Goal: Task Accomplishment & Management: Use online tool/utility

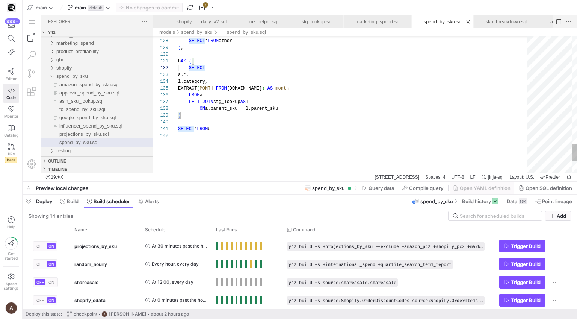
scroll to position [47, 103]
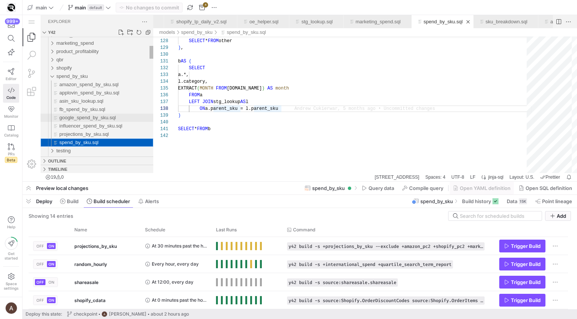
click at [99, 121] on div "google_spend_by_sku.sql" at bounding box center [106, 117] width 94 height 8
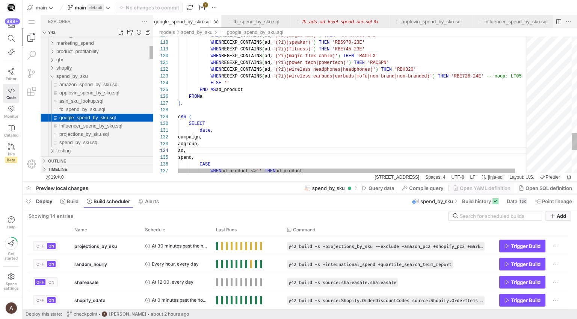
scroll to position [68, 30]
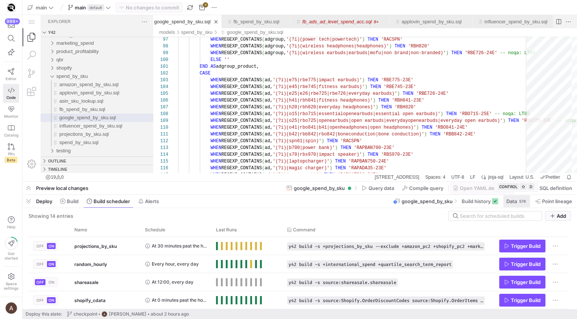
click at [507, 202] on span "Data" at bounding box center [511, 201] width 11 height 6
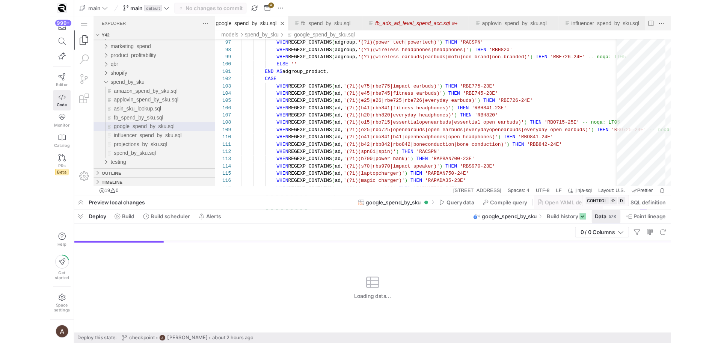
scroll to position [68, 0]
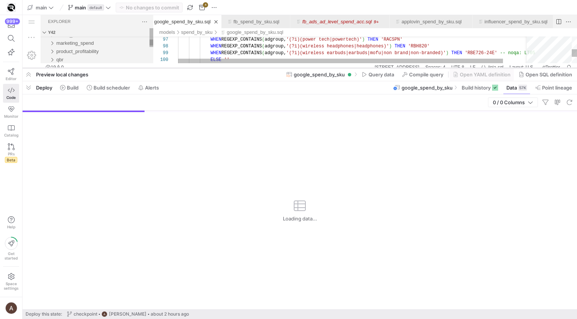
drag, startPoint x: 257, startPoint y: 181, endPoint x: 263, endPoint y: 67, distance: 113.9
click at [263, 67] on div at bounding box center [300, 67] width 554 height 3
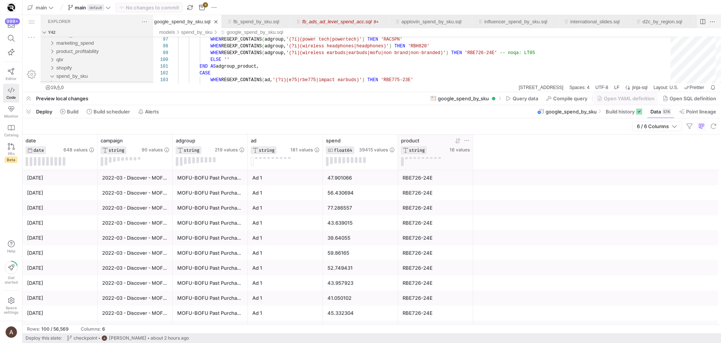
click at [467, 140] on icon at bounding box center [467, 140] width 6 height 6
click at [456, 121] on div "6 / 6 Columns" at bounding box center [372, 126] width 699 height 16
click at [463, 139] on div at bounding box center [460, 140] width 20 height 6
click at [467, 140] on icon at bounding box center [467, 140] width 6 height 6
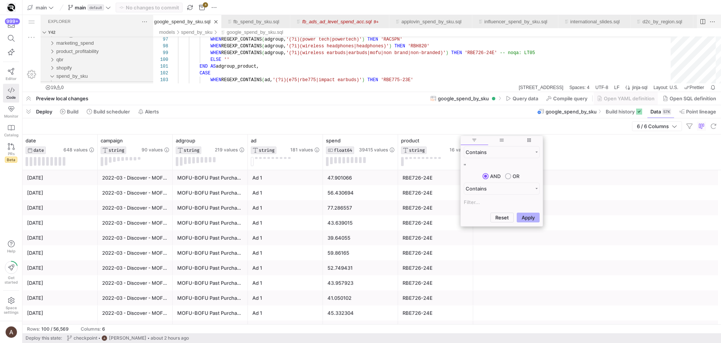
type input "'"
click at [531, 220] on button "Apply" at bounding box center [528, 218] width 23 height 10
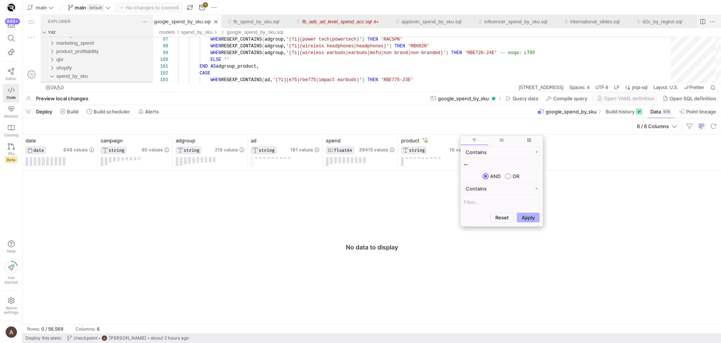
click at [497, 165] on input """" at bounding box center [502, 165] width 76 height 9
type input """
click at [517, 213] on button "Apply" at bounding box center [528, 218] width 23 height 10
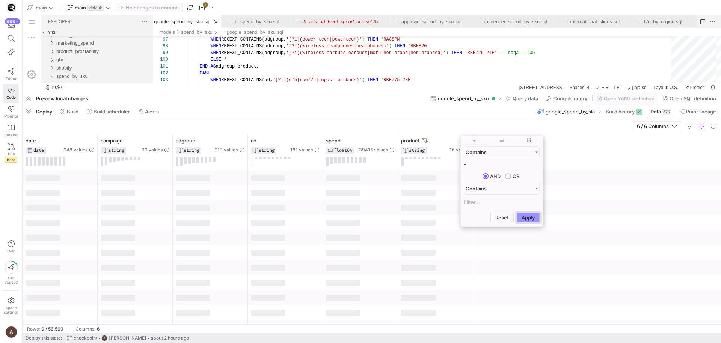
click at [518, 213] on button "Apply" at bounding box center [528, 218] width 23 height 10
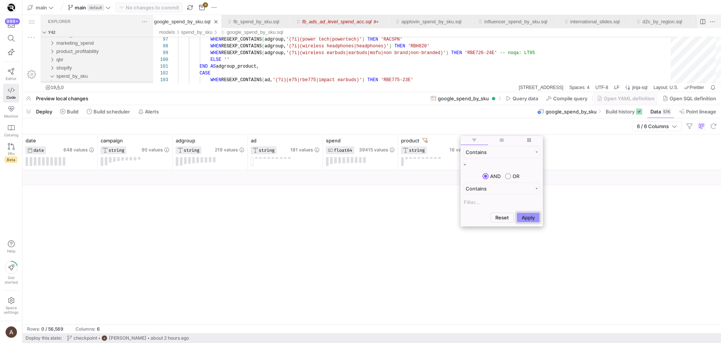
click at [519, 215] on button "Apply" at bounding box center [528, 218] width 23 height 10
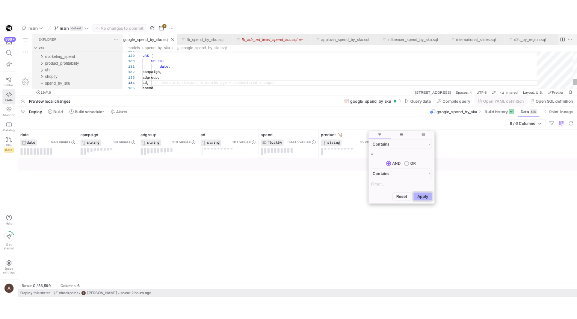
scroll to position [20, 30]
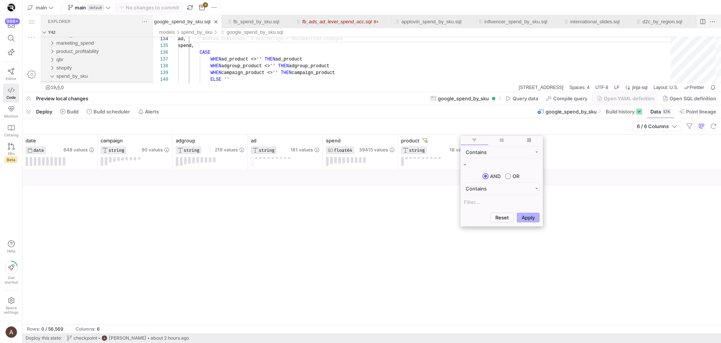
click at [507, 165] on input "''" at bounding box center [502, 165] width 76 height 9
type input "'"
click at [517, 176] on button "Apply" at bounding box center [528, 181] width 23 height 10
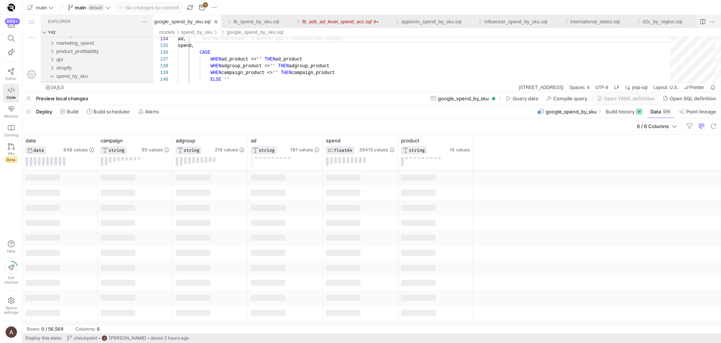
click at [462, 125] on div "6 / 6 Columns" at bounding box center [372, 126] width 699 height 16
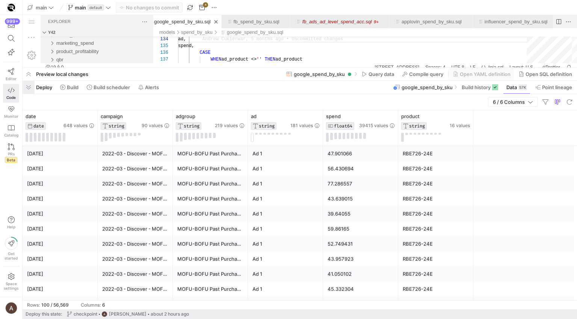
click at [30, 87] on span "button" at bounding box center [29, 87] width 12 height 13
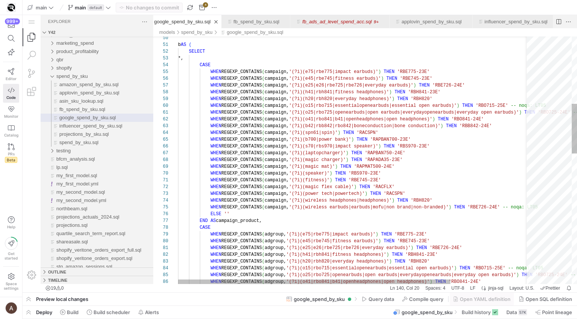
click at [270, 210] on div "WHEN REGEXP_CONTAINS ( adgroup, '(?i)(o41|rbo841|b41|openheadphones|open headph…" at bounding box center [404, 317] width 453 height 1228
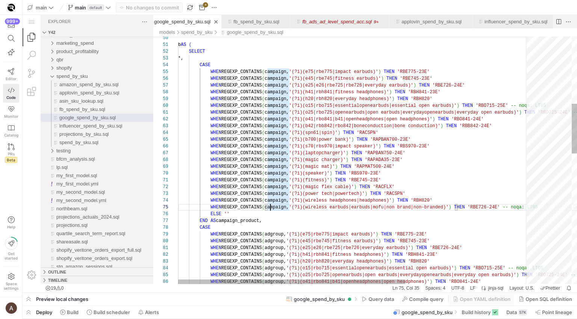
click at [270, 208] on div "WHEN REGEXP_CONTAINS ( adgroup, '(?i)(o41|rbo841|b41|openheadphones|open headph…" at bounding box center [449, 317] width 542 height 1228
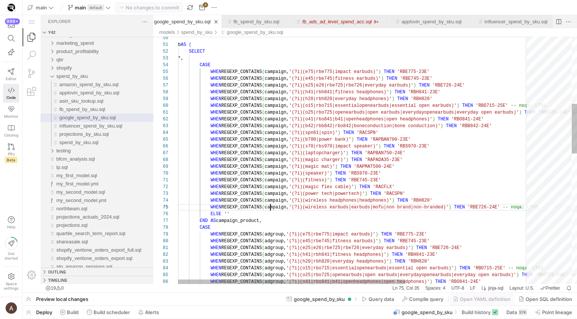
scroll to position [27, 111]
click at [270, 208] on div "WHEN REGEXP_CONTAINS ( adgroup, '(?i)(o41|rbo841|b41|openheadphones|open headph…" at bounding box center [449, 317] width 542 height 1228
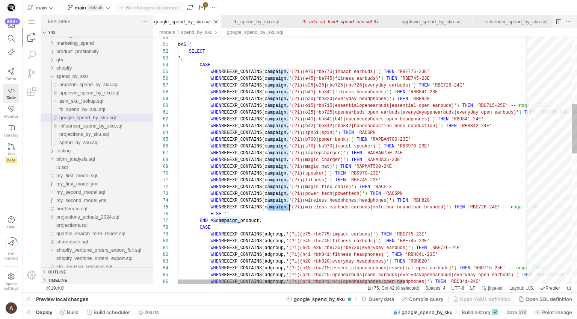
scroll to position [27, 0]
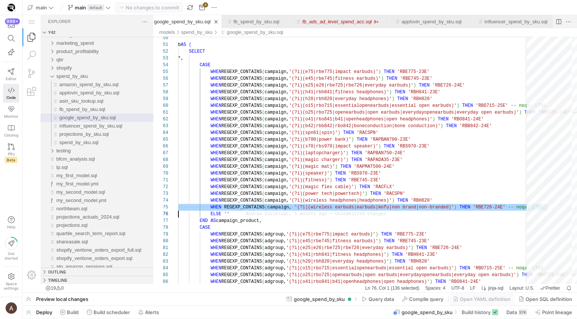
click at [26, 33] on link "Explorer (⇧⌘E)" at bounding box center [32, 37] width 18 height 18
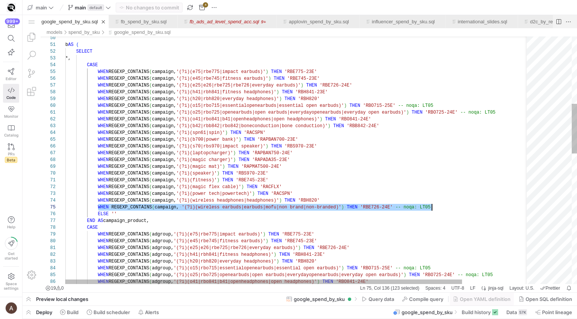
scroll to position [27, 366]
drag, startPoint x: 98, startPoint y: 207, endPoint x: 490, endPoint y: 209, distance: 391.8
click at [488, 206] on div "WHEN REGEXP_CONTAINS ( adgroup, '(?i)(o41|rbo841|b41|openheadphones|open headph…" at bounding box center [336, 317] width 542 height 1228
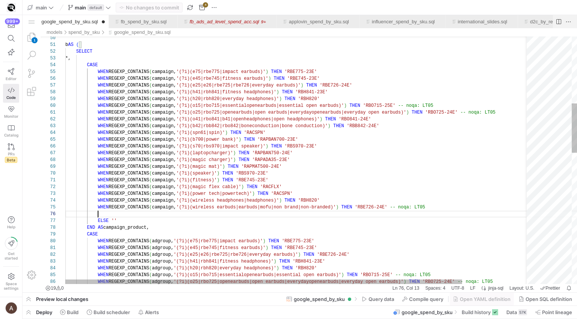
paste textarea "ign, '(?i)(magic flex cable)') THEN 'RACFLX' WHEN REGEXP_CONTAINS(campaign, '(?…"
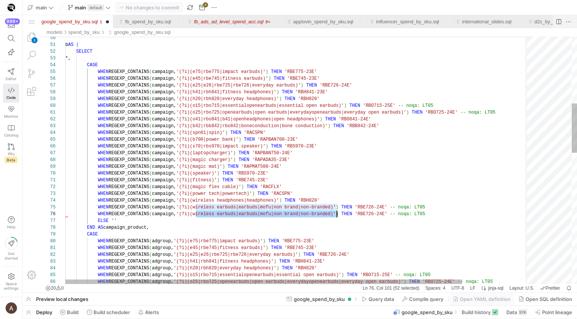
drag, startPoint x: 197, startPoint y: 214, endPoint x: 335, endPoint y: 214, distance: 138.6
click at [491, 208] on div "WHEN REGEXP_CONTAINS ( adgroup, '(?i)(o15|rbo715|essentialopenearbuds|essential…" at bounding box center [336, 320] width 542 height 1234
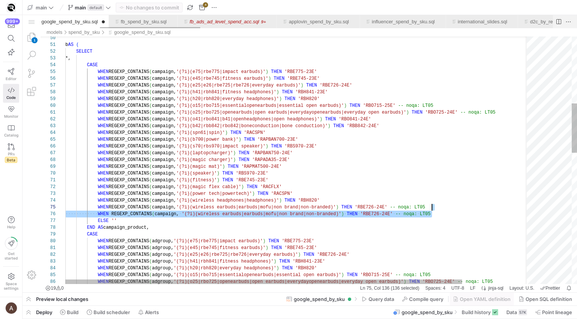
drag, startPoint x: 489, startPoint y: 213, endPoint x: 489, endPoint y: 208, distance: 4.9
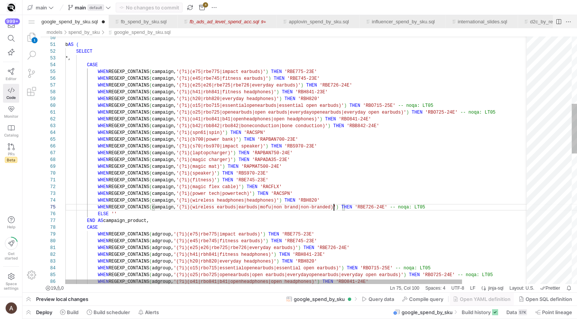
drag, startPoint x: 334, startPoint y: 206, endPoint x: 370, endPoint y: 210, distance: 37.1
click at [334, 206] on div "WHEN REGEXP_CONTAINS ( adgroup, '(?i)(o15|rbo715|essentialopenearbuds|essential…" at bounding box center [336, 317] width 542 height 1228
click at [433, 216] on div "WHEN REGEXP_CONTAINS ( adgroup, '(?i)(o15|rbo715|essentialopenearbuds|essential…" at bounding box center [336, 317] width 542 height 1228
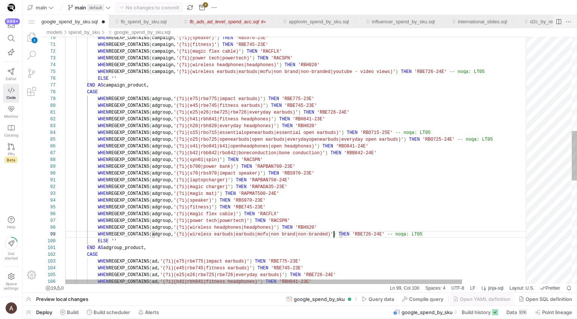
click at [335, 235] on div "WHEN REGEXP_CONTAINS ( adgroup, '(?i)(o15|rbo715|essentialopenearbuds|essential…" at bounding box center [336, 182] width 542 height 1228
paste textarea "p, '(?i)(speaker)') THEN 'RBS970-23E' WHEN REGEXP_CONTAINS(adgroup, '(?i)(fitne…"
click at [337, 211] on div "WHEN REGEXP_CONTAINS ( adgroup, '(?i)(o15|rbo715|essentialopenearbuds|essential…" at bounding box center [336, 182] width 542 height 1228
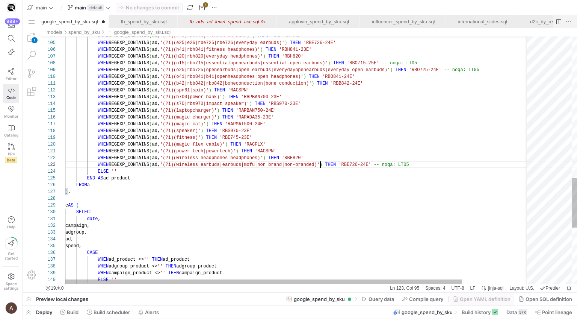
paste textarea "|youtube - video views"
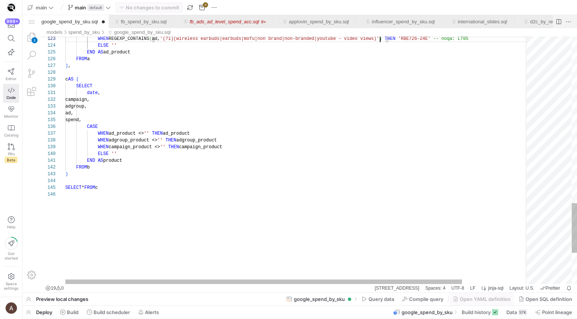
scroll to position [34, 0]
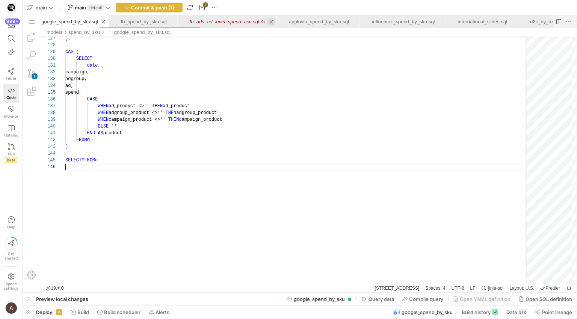
click at [275, 23] on link "Close (⌘W)" at bounding box center [271, 22] width 8 height 8
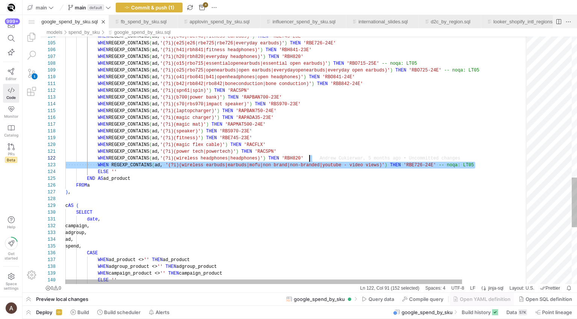
drag, startPoint x: 493, startPoint y: 165, endPoint x: 485, endPoint y: 156, distance: 12.0
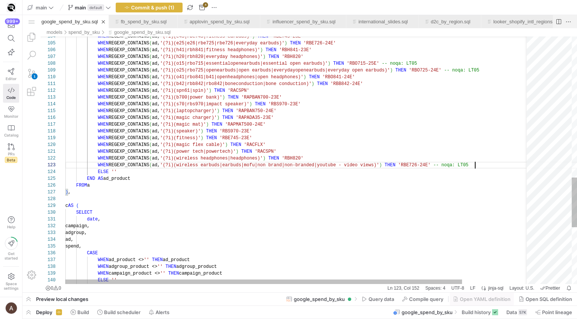
paste textarea "WHEN REGEXP_CONTAINS(ad, '(?i)(wireless earbuds|earbuds|mofu|non brand|non-bran…"
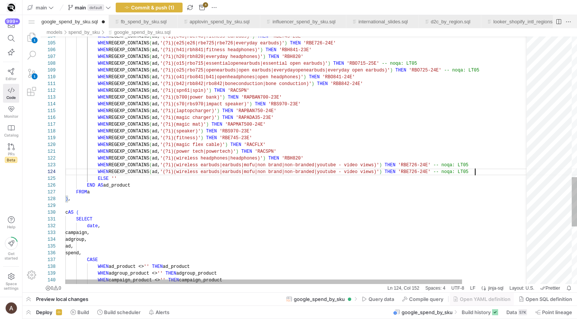
scroll to position [20, 409]
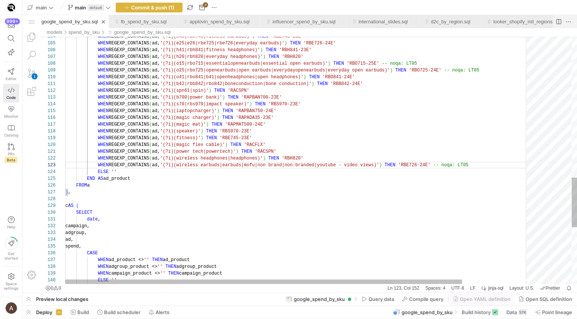
type textarea "conduction|[MEDICAL_DATA])') THEN 'RBB842-24E' WHEN REGEXP_CONTAINS(ad, '(?i)(s…"
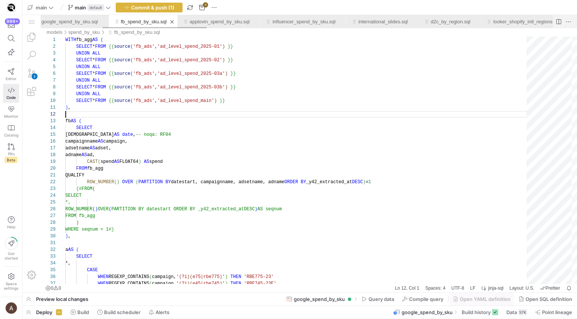
click at [137, 21] on link "fb_spend_by_sku.sql" at bounding box center [144, 22] width 46 height 6
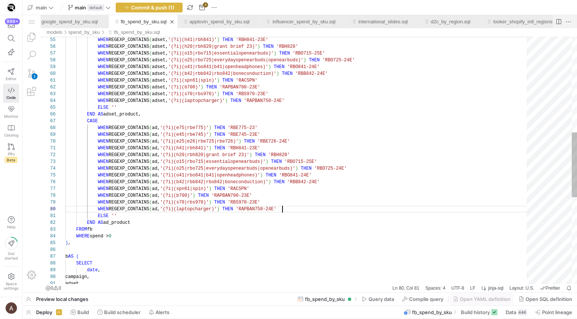
scroll to position [34, 201]
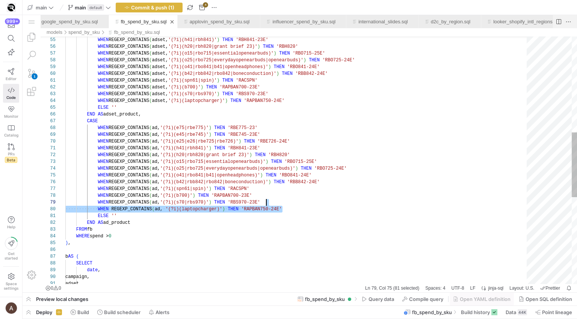
drag, startPoint x: 315, startPoint y: 211, endPoint x: 313, endPoint y: 202, distance: 9.2
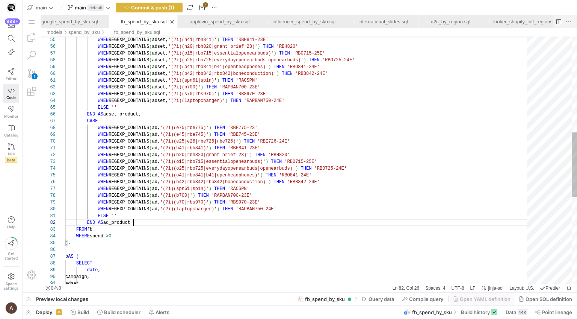
scroll to position [7, 67]
click at [352, 225] on div "WHEN REGEXP_CONTAINS ( adset, '(?i)(h41|rbh841)' ) THEN 'RBH841-23E' WHEN REGEX…" at bounding box center [298, 143] width 467 height 944
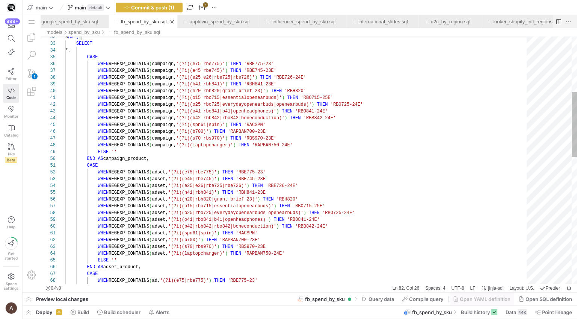
type textarea "ONTAINS(campaign, '(?i)(o41|rbo841|b41|openheadphones)') THEN 'RBO841-24E' WHEN…"
drag, startPoint x: 311, startPoint y: 149, endPoint x: 311, endPoint y: 143, distance: 6.8
click at [311, 143] on div "WHEN REGEXP_CONTAINS ( adset, '(?i)(h41|rbh841)' ) THEN 'RBH841-23E' WHEN REGEX…" at bounding box center [298, 296] width 467 height 944
click at [62, 19] on link "google_spend_by_sku.sql" at bounding box center [69, 22] width 56 height 6
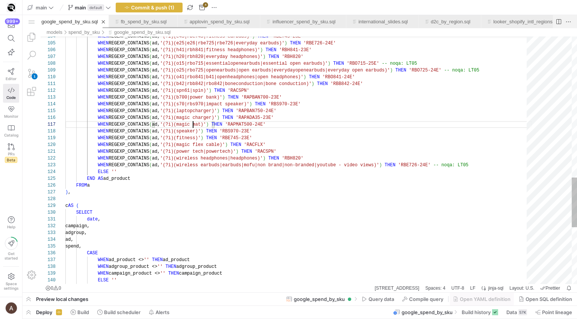
scroll to position [41, 128]
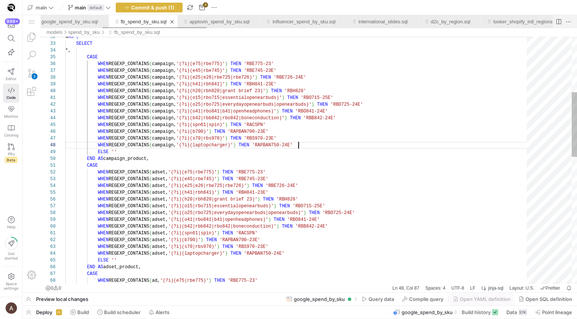
scroll to position [34, 233]
click at [164, 17] on div "fb_spend_by_sku.sql" at bounding box center [144, 21] width 46 height 13
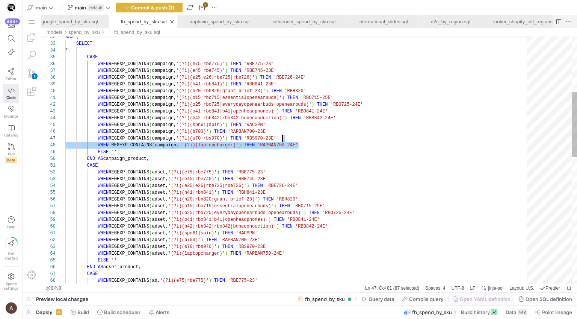
drag, startPoint x: 304, startPoint y: 144, endPoint x: 302, endPoint y: 138, distance: 6.6
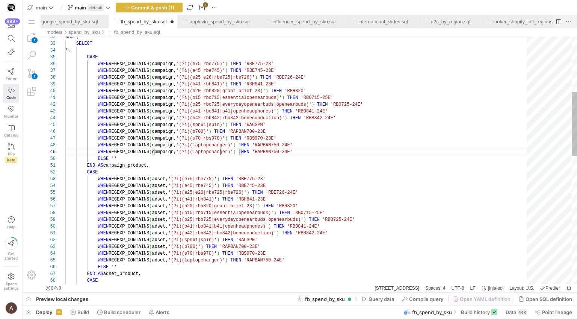
click at [220, 153] on div "a AS ( SELECT *, CASE WHEN REGEXP_CONTAINS ( campaign, '(?i)(e75|rbe775)' ) THE…" at bounding box center [298, 299] width 467 height 950
drag, startPoint x: 282, startPoint y: 76, endPoint x: 310, endPoint y: 79, distance: 28.3
click at [260, 154] on div "a AS ( SELECT *, CASE WHEN REGEXP_CONTAINS ( campaign, '(?i)(e75|rbe775)' ) THE…" at bounding box center [298, 299] width 467 height 950
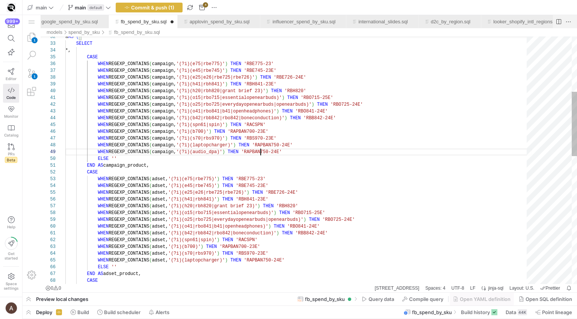
click at [260, 154] on div "a AS ( SELECT *, CASE WHEN REGEXP_CONTAINS ( campaign, '(?i)(e75|rbe775)' ) THE…" at bounding box center [298, 299] width 467 height 950
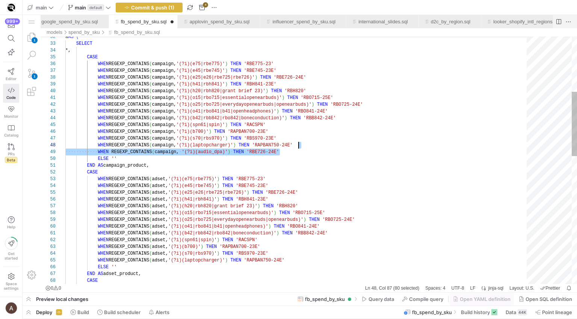
drag, startPoint x: 291, startPoint y: 151, endPoint x: 306, endPoint y: 147, distance: 14.9
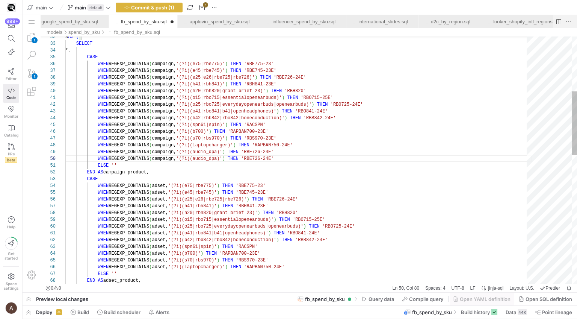
click at [216, 160] on div "a AS ( SELECT *, CASE WHEN REGEXP_CONTAINS ( campaign, '(?i)(e75|rbe775)' ) THE…" at bounding box center [298, 302] width 467 height 957
click at [249, 161] on div "a AS ( SELECT *, CASE WHEN REGEXP_CONTAINS ( campaign, '(?i)(e75|rbe775)' ) THE…" at bounding box center [298, 302] width 467 height 957
drag, startPoint x: 246, startPoint y: 159, endPoint x: 274, endPoint y: 159, distance: 27.4
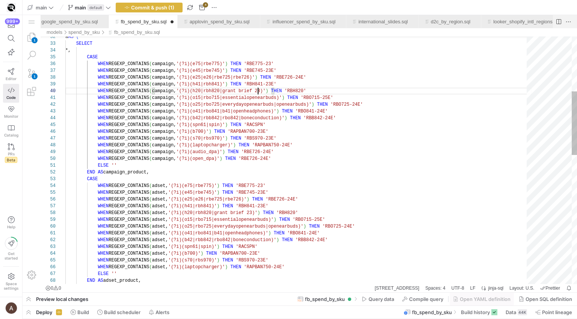
click at [257, 88] on div "a AS ( SELECT *, CASE WHEN REGEXP_CONTAINS ( campaign, '(?i)(e75|rbe775)' ) THE…" at bounding box center [298, 302] width 467 height 957
drag, startPoint x: 310, startPoint y: 96, endPoint x: 337, endPoint y: 98, distance: 26.7
drag, startPoint x: 273, startPoint y: 159, endPoint x: 248, endPoint y: 159, distance: 25.2
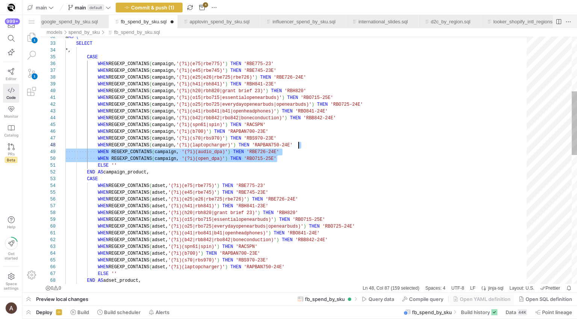
scroll to position [34, 233]
drag, startPoint x: 323, startPoint y: 158, endPoint x: 326, endPoint y: 146, distance: 12.4
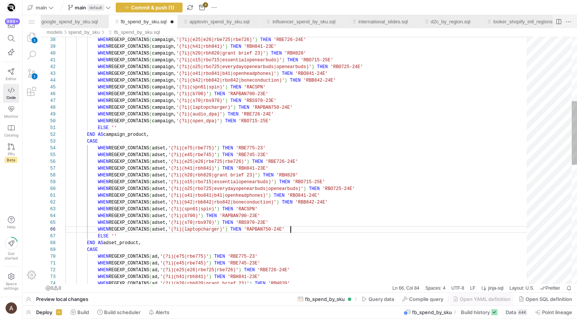
scroll to position [34, 225]
click at [316, 231] on div "WHEN REGEXP_CONTAINS ( campaign, '(?i)(e25|e26|rbe725|rbe726)' ) THEN 'RBE726-2…" at bounding box center [298, 264] width 467 height 957
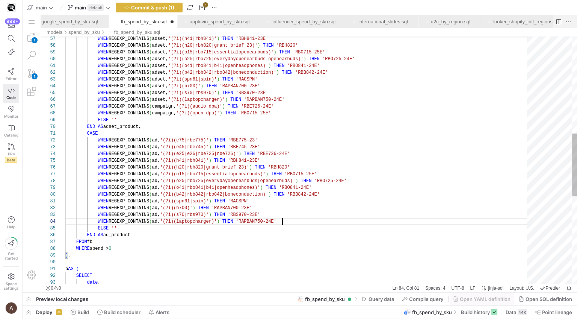
click at [314, 223] on div "WHEN REGEXP_CONTAINS ( ad, '(?i)(laptopcharger)' ) THEN 'RAPBAN750-24E'" at bounding box center [298, 221] width 467 height 7
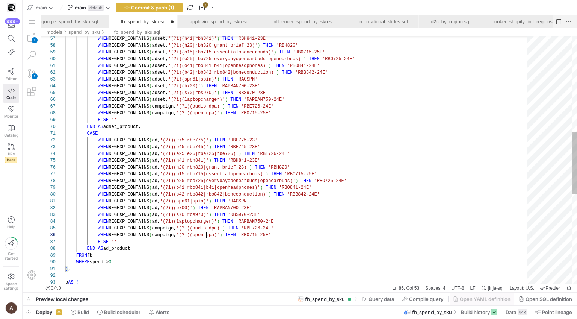
scroll to position [34, 141]
click at [207, 232] on div "WHEN REGEXP_CONTAINS ( adset, '(?i)(h41|rbh841)' ) THEN 'RBH841-23E' WHEN REGEX…" at bounding box center [298, 149] width 467 height 984
click at [154, 222] on div "WHEN REGEXP_CONTAINS ( adset, '(?i)(h41|rbh841)' ) THEN 'RBH841-23E' WHEN REGEX…" at bounding box center [298, 149] width 467 height 984
click at [162, 228] on div "WHEN REGEXP_CONTAINS ( adset, '(?i)(h41|rbh841)' ) THEN 'RBH841-23E' WHEN REGEX…" at bounding box center [298, 149] width 467 height 984
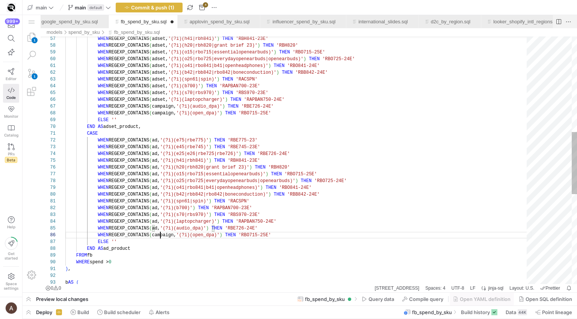
click at [162, 234] on div "WHEN REGEXP_CONTAINS ( adset, '(?i)(h41|rbh841)' ) THEN 'RBH841-23E' WHEN REGEX…" at bounding box center [298, 149] width 467 height 984
click at [159, 98] on div "WHEN REGEXP_CONTAINS ( adset, '(?i)(h41|rbh841)' ) THEN 'RBH841-23E' WHEN REGEX…" at bounding box center [298, 149] width 467 height 984
click at [162, 107] on div "WHEN REGEXP_CONTAINS ( adset, '(?i)(h41|rbh841)' ) THEN 'RBH841-23E' WHEN REGEX…" at bounding box center [298, 149] width 467 height 984
click at [163, 113] on div "57 58 59 60 61 62 63 64 65 66 69 70 71 72 73 74 67 68 75 76 77 78 79 80 81 82 8…" at bounding box center [309, 159] width 536 height 247
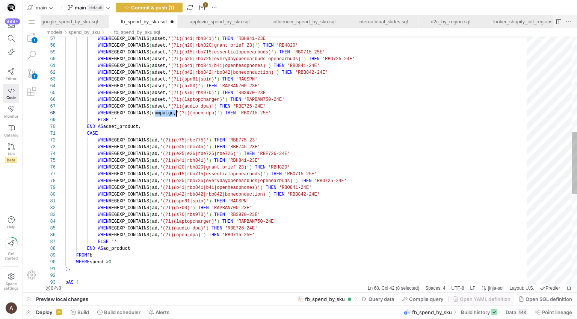
click at [163, 113] on div "WHEN REGEXP_CONTAINS ( adset, '(?i)(h41|rbh841)' ) THEN 'RBH841-23E' WHEN REGEX…" at bounding box center [298, 149] width 467 height 984
click at [194, 98] on div "WHEN REGEXP_CONTAINS ( adset, '(?i)(h41|rbh841)' ) THEN 'RBH841-23E' WHEN REGEX…" at bounding box center [298, 149] width 467 height 984
click at [213, 145] on div "WHEN REGEXP_CONTAINS ( adset, '(?i)(h41|rbh841)' ) THEN 'RBH841-23E' WHEN REGEX…" at bounding box center [298, 149] width 467 height 984
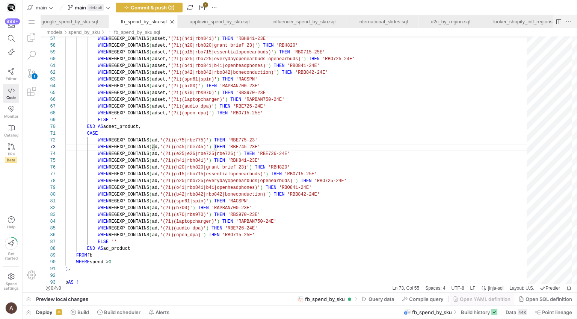
type textarea "CASE WHEN REGEXP_CONTAINS(ad, '(?i)(e75|rbe775)') THEN 'RBE775-23' WHEN REGEXP_…"
click at [226, 24] on link "applovin_spend_by_sku.sql" at bounding box center [220, 22] width 60 height 6
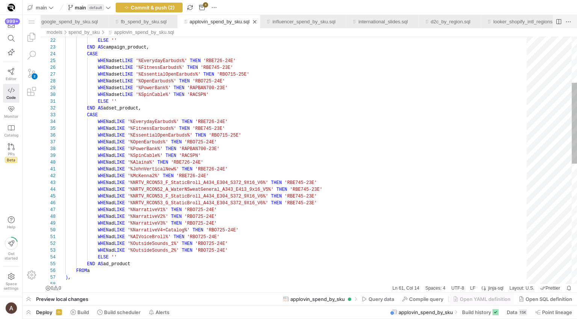
scroll to position [0, 160]
click at [263, 239] on div "ELSE '' END AS campaign_product, CASE WHEN adset LIKE '%EverydayEarbuds%' THEN …" at bounding box center [298, 272] width 467 height 754
click at [246, 152] on div "ELSE '' END AS campaign_product, CASE WHEN adset LIKE '%EverydayEarbuds%' THEN …" at bounding box center [298, 272] width 467 height 754
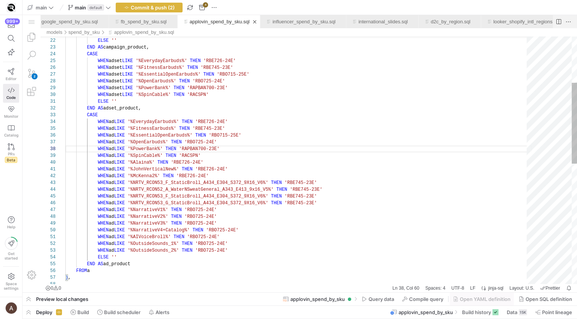
click at [245, 157] on div "ELSE '' END AS campaign_product, CASE WHEN adset LIKE '%EverydayEarbuds%' THEN …" at bounding box center [298, 272] width 467 height 754
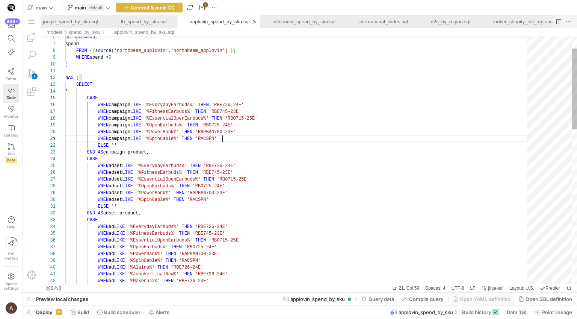
scroll to position [0, 157]
drag, startPoint x: 250, startPoint y: 136, endPoint x: 254, endPoint y: 131, distance: 6.5
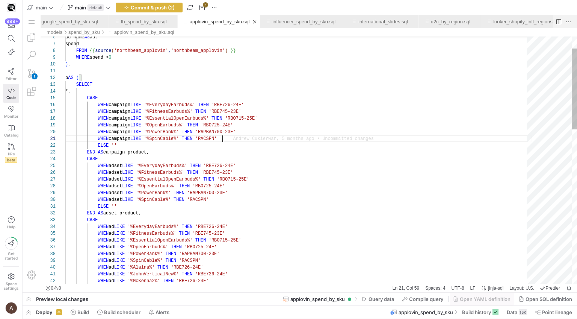
paste textarea "WHEN campaign LIKE '%SpinCable%' THEN 'RACSPN' ELSE '' END AS campaign_product,…"
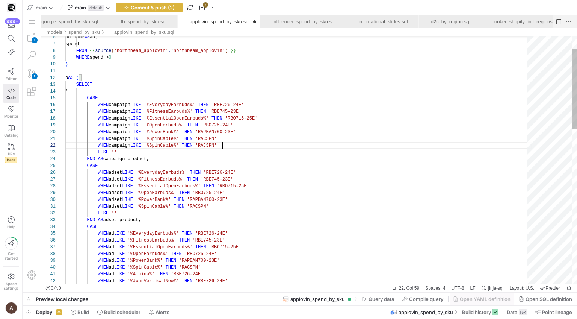
scroll to position [7, 114]
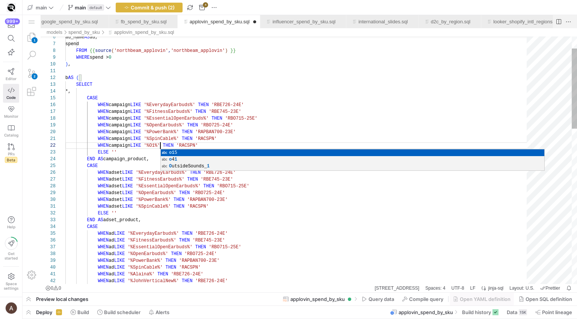
scroll to position [7, 98]
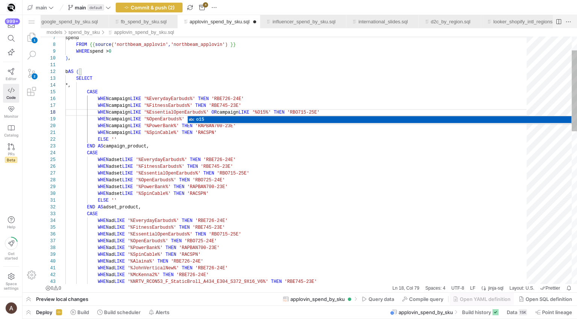
scroll to position [27, 177]
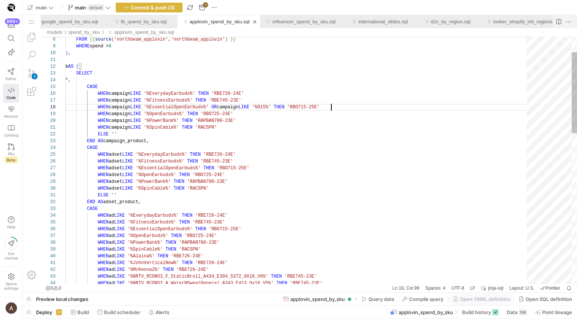
scroll to position [41, 182]
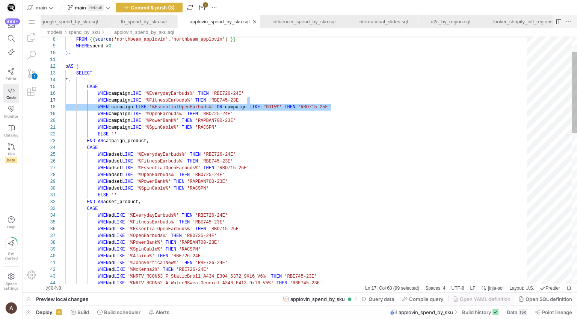
drag, startPoint x: 340, startPoint y: 106, endPoint x: 338, endPoint y: 101, distance: 4.5
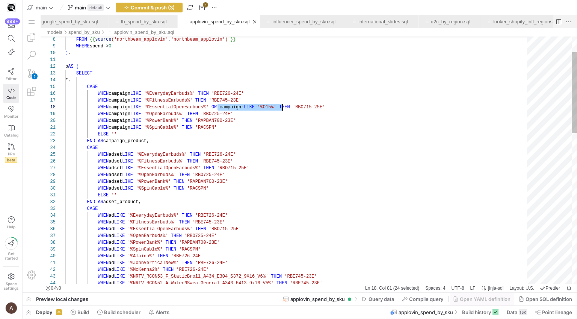
scroll to position [47, 220]
drag, startPoint x: 218, startPoint y: 106, endPoint x: 284, endPoint y: 109, distance: 66.1
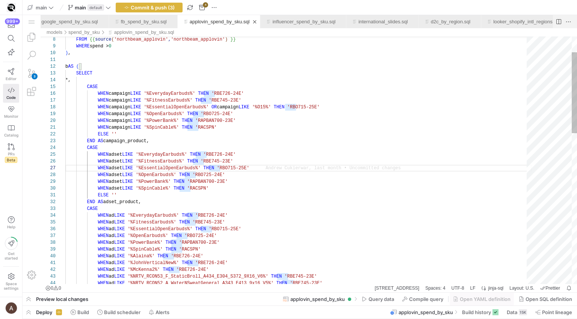
paste textarea "OR campaign LIKE '%O15%'"
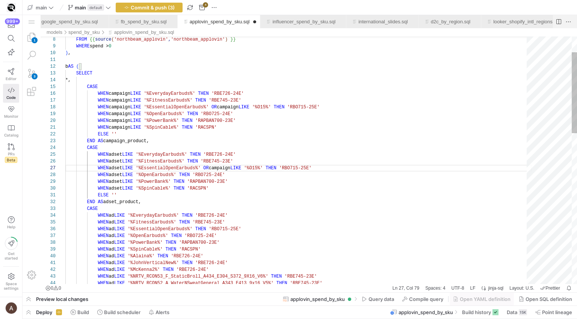
scroll to position [27, 139]
paste textarea "OR campaign LIKE '%O15%'"
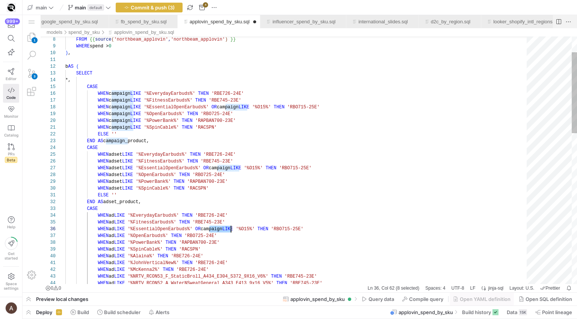
paste textarea "ad"
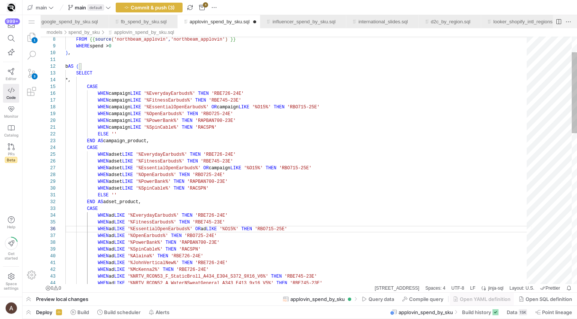
paste textarea "adset"
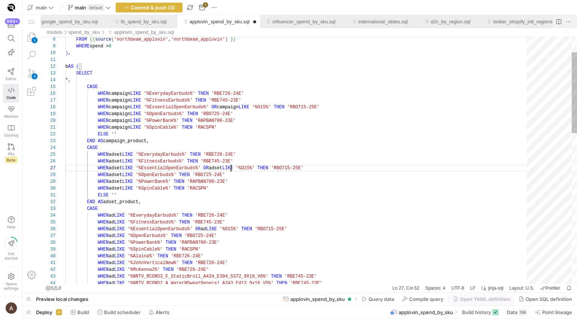
scroll to position [20, 33]
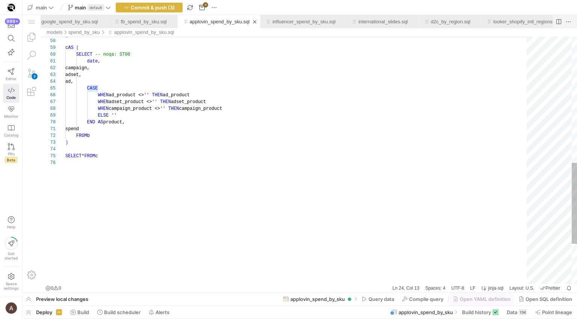
click at [256, 133] on div ") , c AS ( SELECT -- noqa: ST06 date , campaign, adset, ad, CASE WHEN ad_produc…" at bounding box center [298, 29] width 467 height 754
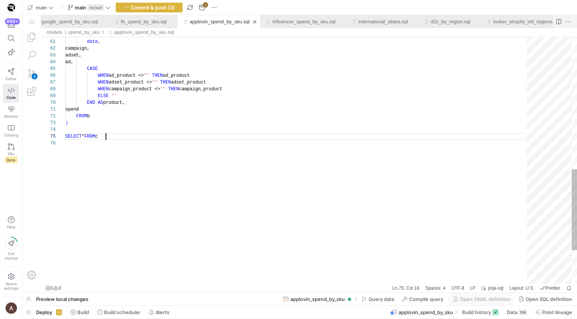
scroll to position [27, 40]
type textarea "spend FROM b ) SELECT * FROM c"
click at [170, 12] on span "button" at bounding box center [149, 7] width 66 height 9
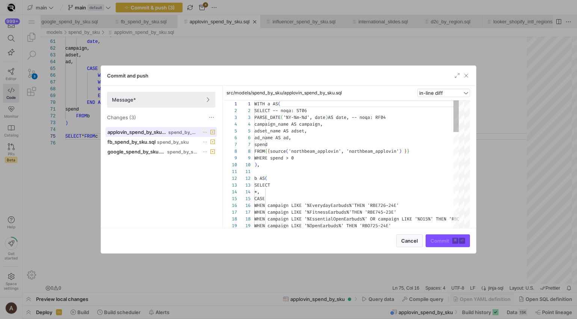
click at [149, 133] on span "applovin_spend_by_sku.sql" at bounding box center [136, 132] width 59 height 6
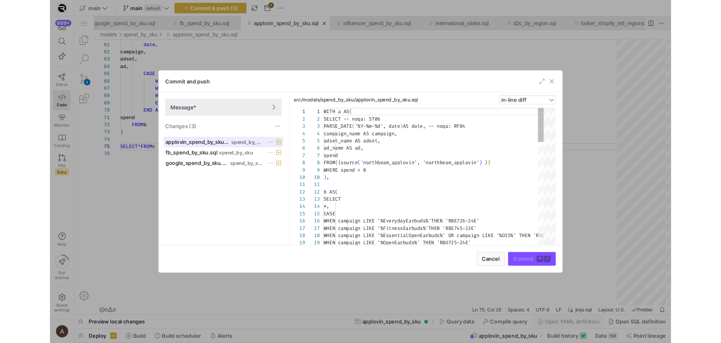
scroll to position [68, 0]
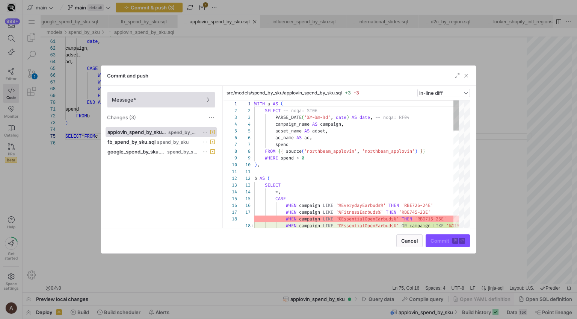
click at [166, 102] on span "Message*" at bounding box center [161, 100] width 98 height 6
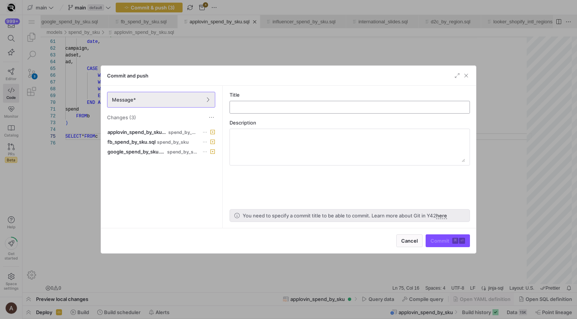
click at [254, 110] on input "text" at bounding box center [350, 107] width 228 height 6
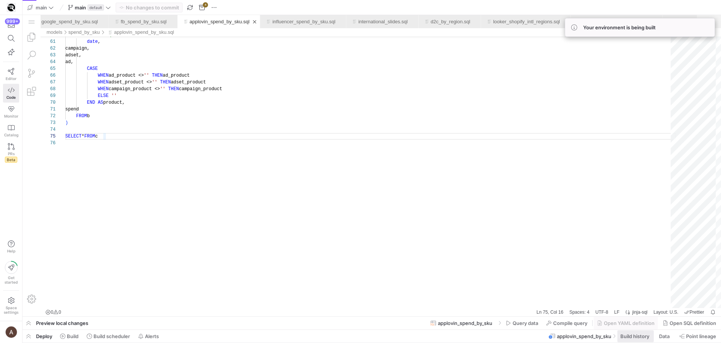
click at [577, 318] on span "Build history" at bounding box center [635, 336] width 29 height 6
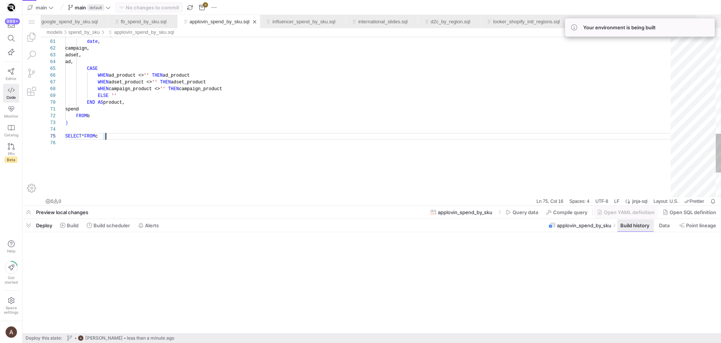
scroll to position [27, 40]
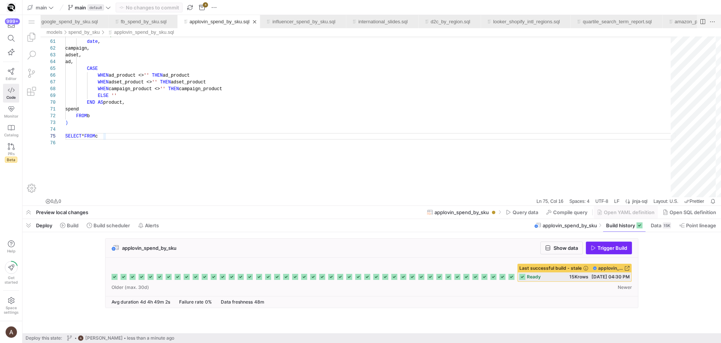
click at [577, 250] on span "button" at bounding box center [608, 248] width 45 height 12
click at [150, 25] on div "fb_spend_by_sku.sql" at bounding box center [144, 21] width 46 height 13
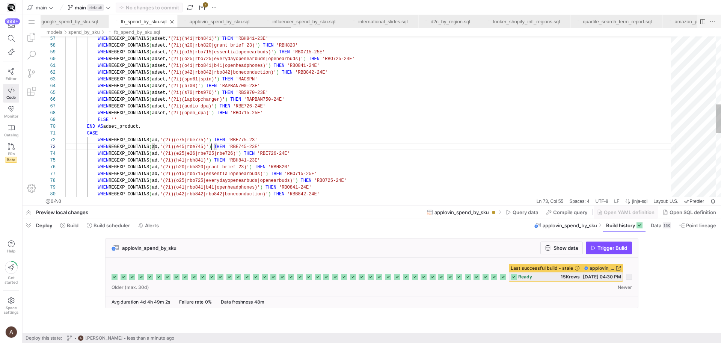
scroll to position [14, 146]
click at [577, 249] on span "Trigger Build" at bounding box center [613, 248] width 30 height 6
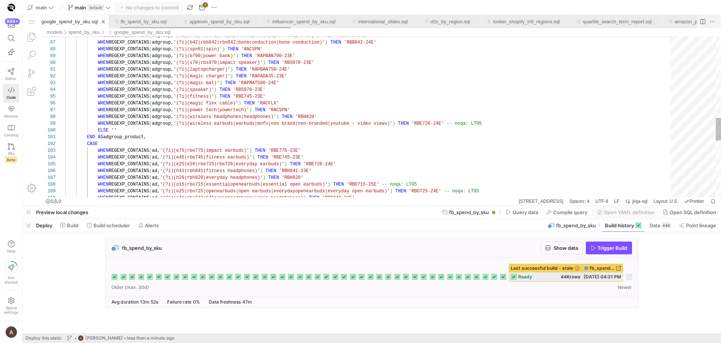
click at [74, 17] on div "google_spend_by_sku.sql" at bounding box center [69, 21] width 56 height 13
click at [577, 248] on span "Trigger Build" at bounding box center [609, 248] width 36 height 6
type textarea "WHEN REGEXP_CONTAINS(adgroup, '(?i)(magic mat)') THEN 'RAPMAT500-24E' WHEN REGE…"
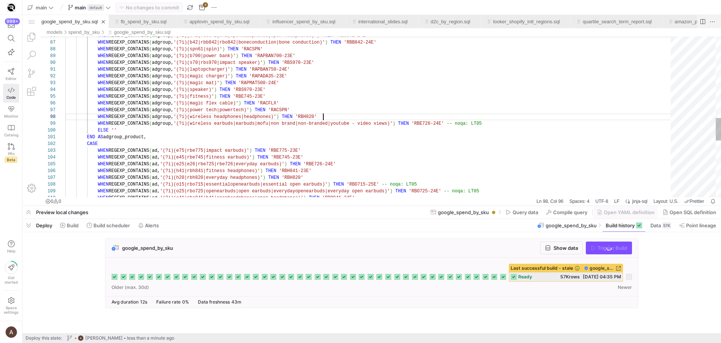
click at [393, 116] on div "WHEN REGEXP_CONTAINS ( adgroup, '(?i)(o41|rbo841|b41|openheadphones|open headph…" at bounding box center [370, 28] width 611 height 1141
click at [30, 33] on link "Explorer (⇧⌘E)" at bounding box center [32, 37] width 18 height 18
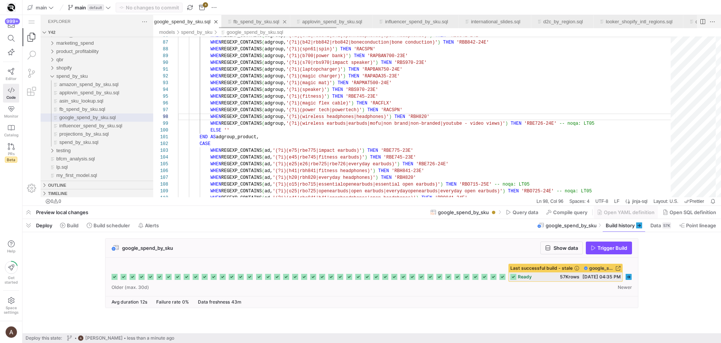
click at [248, 24] on link "fb_spend_by_sku.sql" at bounding box center [257, 22] width 46 height 6
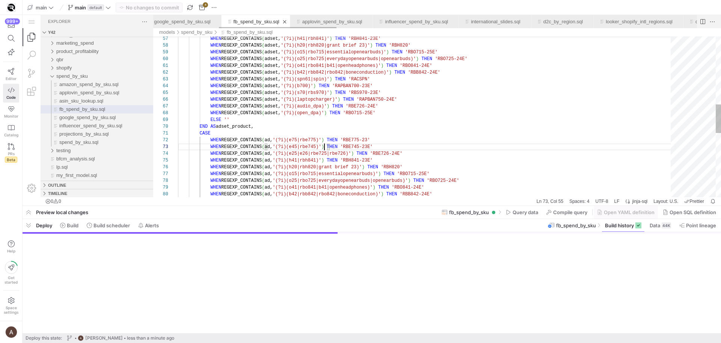
scroll to position [14, 146]
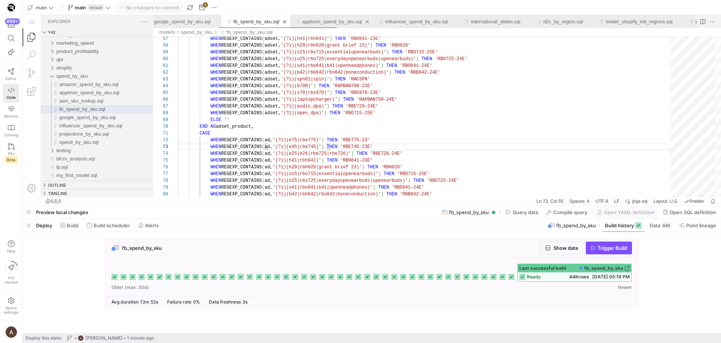
click at [320, 18] on div "applovin_spend_by_sku.sql" at bounding box center [332, 21] width 60 height 13
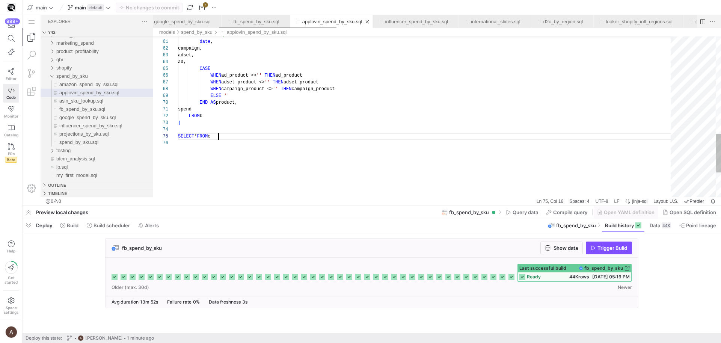
scroll to position [27, 40]
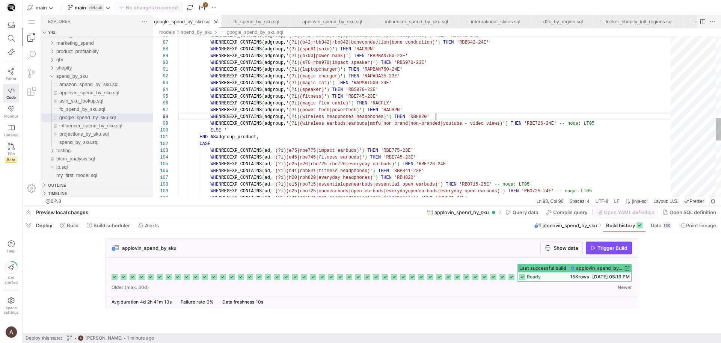
scroll to position [41, 258]
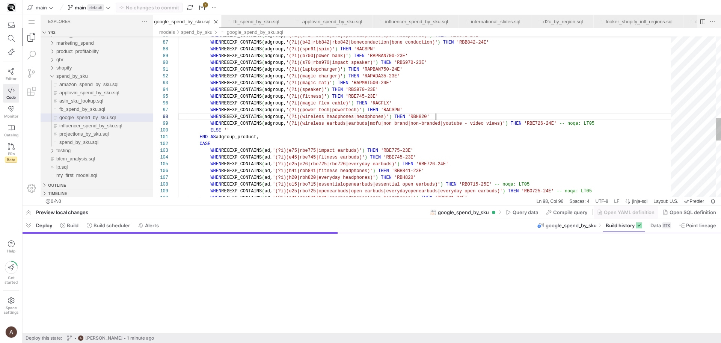
click at [172, 23] on link "google_spend_by_sku.sql" at bounding box center [182, 22] width 56 height 6
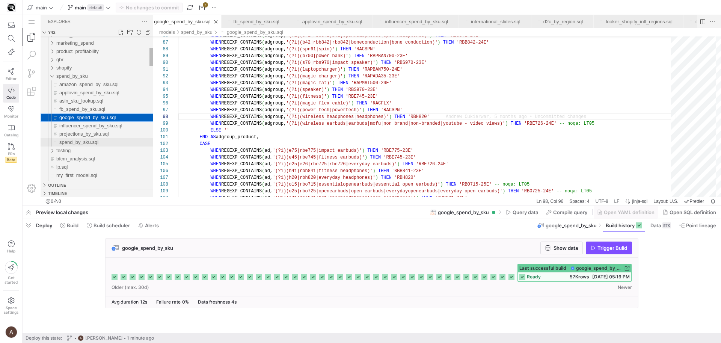
click at [82, 139] on div "spend_by_sku.sql" at bounding box center [106, 142] width 94 height 8
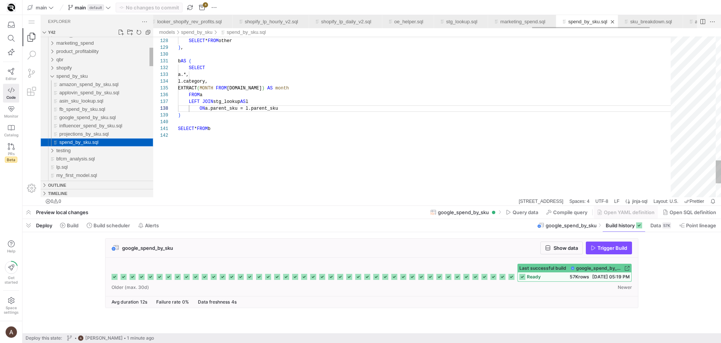
scroll to position [68, 103]
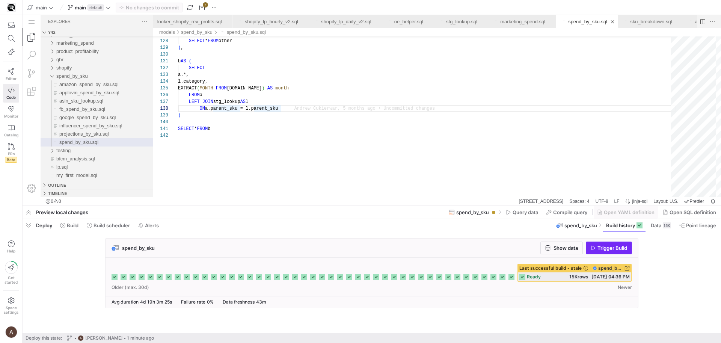
click at [577, 248] on span "Trigger Build" at bounding box center [613, 248] width 30 height 6
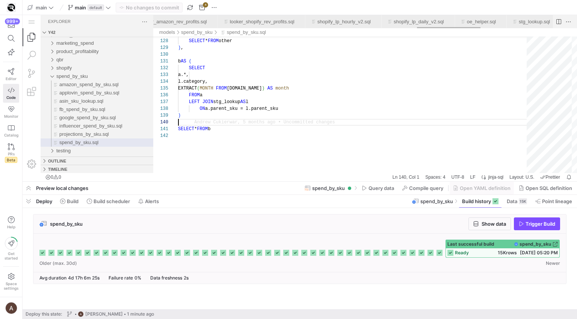
scroll to position [0, 1660]
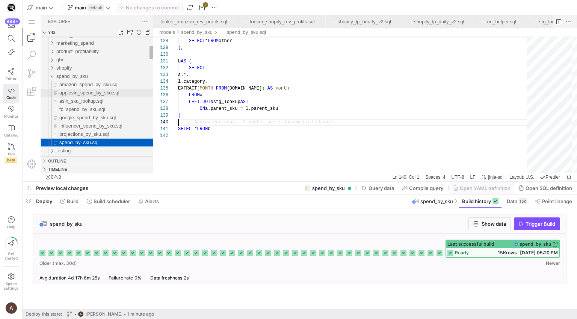
click at [76, 92] on span "applovin_spend_by_sku.sql" at bounding box center [89, 93] width 60 height 6
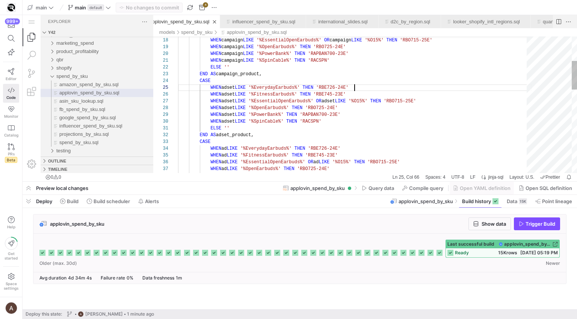
scroll to position [27, 177]
click at [364, 88] on div "WHEN adset LIKE '%EverydayEarbuds%' THEN 'RBE726-24E'" at bounding box center [355, 87] width 354 height 7
click at [331, 71] on div "WHEN ad LIKE '%OpenEarbuds%' THEN 'RBO725-24E' WHEN ad LIKE '%EssentialOpenEarb…" at bounding box center [355, 243] width 354 height 643
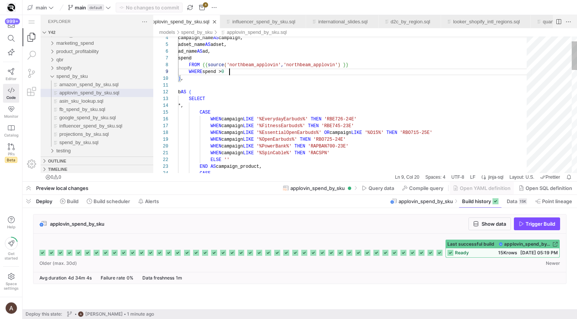
scroll to position [54, 51]
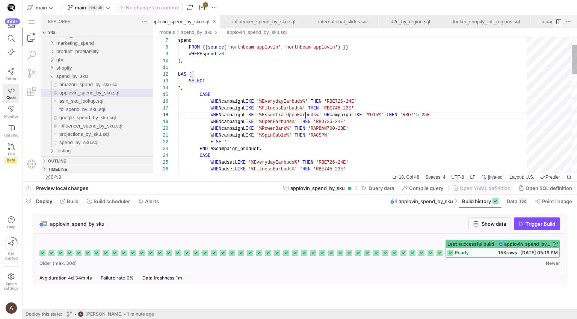
scroll to position [47, 128]
click at [306, 117] on div "WHEN campaign LIKE '%SpinCable%' THEN 'RACSPN' WHEN campaign LIKE '%PowerBank%'…" at bounding box center [355, 318] width 354 height 643
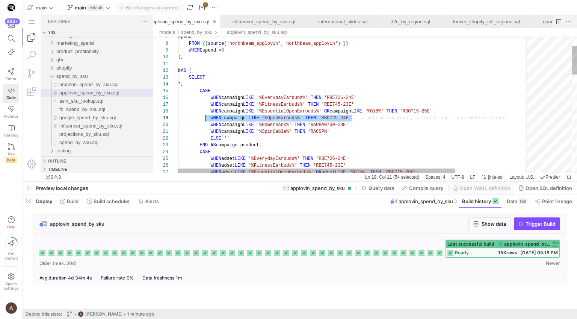
scroll to position [54, 33]
drag, startPoint x: 362, startPoint y: 116, endPoint x: 210, endPoint y: 115, distance: 152.1
click at [373, 122] on div "WHEN campaign LIKE '%SpinCable%' THEN 'RACSPN' WHEN campaign LIKE '%PowerBank%'…" at bounding box center [400, 314] width 444 height 643
click at [374, 119] on div "WHEN campaign LIKE '%SpinCable%' THEN 'RACSPN' WHEN campaign LIKE '%PowerBank%'…" at bounding box center [400, 314] width 444 height 643
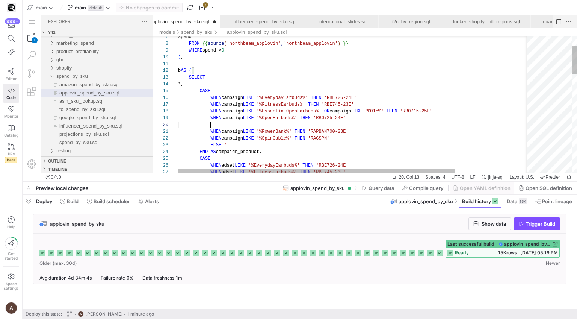
paste textarea "WHEN campaign LIKE '%OpenEarbuds%' THEN 'RBO725-24E'"
click at [279, 122] on div "WHEN campaign LIKE '%SpinCable%' THEN 'RACSPN' WHEN campaign LIKE '%PowerBank%'…" at bounding box center [400, 318] width 444 height 650
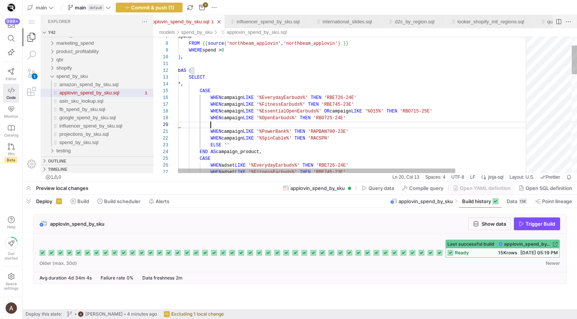
paste textarea "WHEN campaign LIKE '%OpenEarbuds%' THEN 'RBO725-24E'"
click at [280, 123] on div "WHEN campaign LIKE '%SpinCable%' THEN 'RACSPN' WHEN campaign LIKE '%PowerBank%'…" at bounding box center [400, 318] width 444 height 650
click at [273, 144] on div "WHEN campaign LIKE '%SpinCable%' THEN 'RACSPN' WHEN campaign LIKE '%PowerBank%'…" at bounding box center [400, 318] width 444 height 650
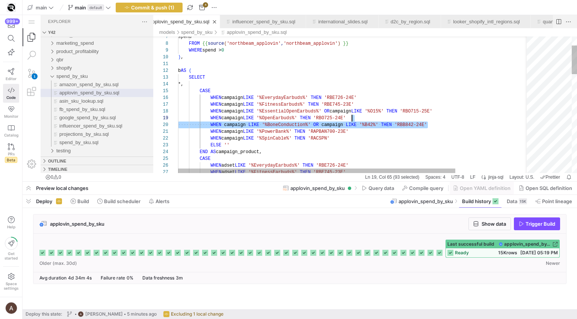
drag, startPoint x: 473, startPoint y: 123, endPoint x: 473, endPoint y: 119, distance: 4.1
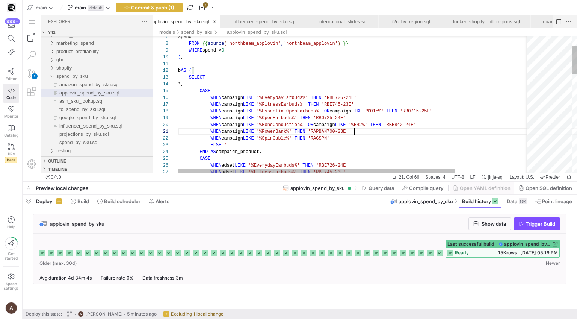
scroll to position [0, 177]
click at [442, 134] on div "WHEN campaign LIKE '%SpinCable%' THEN 'RACSPN' WHEN campaign LIKE '%PowerBank%'…" at bounding box center [400, 318] width 444 height 650
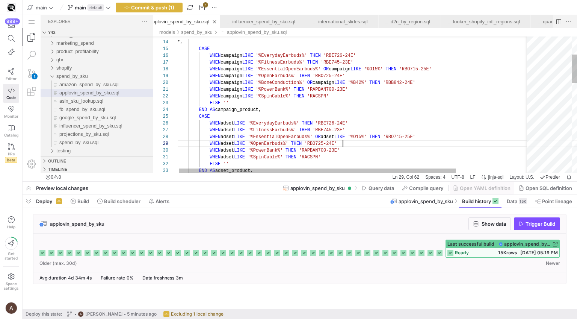
click at [412, 141] on div "WHEN campaign LIKE '%SpinCable%' THEN 'RACSPN' WHEN campaign LIKE '%PowerBank%'…" at bounding box center [399, 276] width 444 height 650
paste textarea "WHEN campaign LIKE '%SpinCable%' THEN 'RACSPN' ELSE '' END AS campaign_product,…"
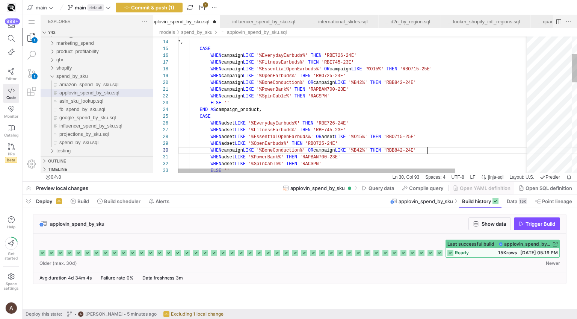
scroll to position [54, 249]
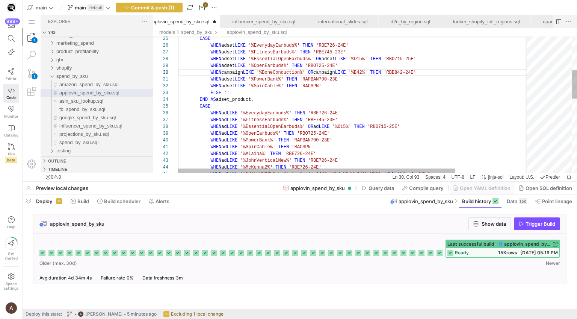
click at [353, 136] on div "CASE WHEN adset LIKE '%EverydayEarbuds%' THEN 'RBE726-24E' WHEN adset LIKE '%Fi…" at bounding box center [400, 201] width 444 height 657
paste textarea "N 'RAPBAN700-23E' WHEN adset LIKE '%SpinCable%' THEN 'RACSPN' ELSE '' END AS ad…"
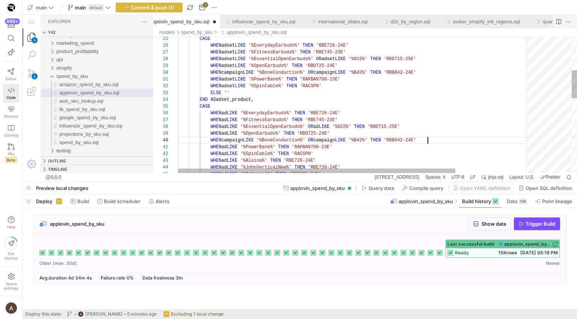
scroll to position [61, 249]
click at [228, 133] on div "CASE WHEN adset LIKE '%EverydayEarbuds%' THEN 'RBE726-24E' WHEN adset LIKE '%Fi…" at bounding box center [400, 205] width 444 height 664
click at [230, 140] on div "CASE WHEN adset LIKE '%EverydayEarbuds%' THEN 'RBE726-24E' WHEN adset LIKE '%Fi…" at bounding box center [400, 205] width 444 height 664
paste textarea "ad"
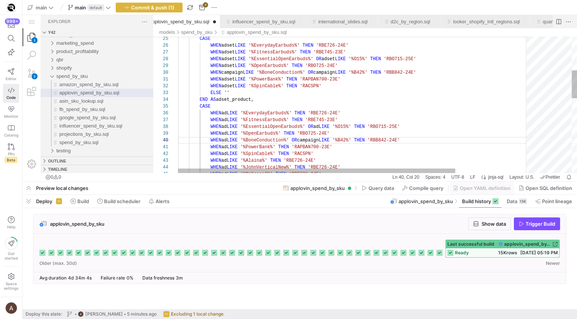
click at [329, 139] on div "CASE WHEN adset LIKE '%EverydayEarbuds%' THEN 'RBE726-24E' WHEN adset LIKE '%Fi…" at bounding box center [400, 205] width 444 height 664
paste textarea "WHEN adset LIKE '%PowerBank%' THEN 'RAPBAN700-23E' WHEN adset LIKE '%SpinCable%…"
click at [323, 121] on div "CASE WHEN adset LIKE '%EverydayEarbuds%' THEN 'RBE726-24E' WHEN adset LIKE '%Fi…" at bounding box center [400, 205] width 444 height 664
click at [229, 66] on div "CASE WHEN adset LIKE '%EverydayEarbuds%' THEN 'RBE726-24E' WHEN adset LIKE '%Fi…" at bounding box center [400, 205] width 444 height 664
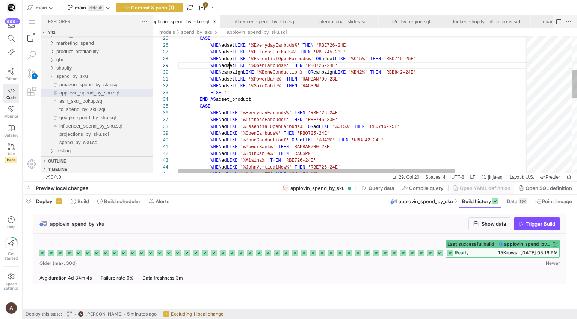
scroll to position [54, 60]
click at [230, 77] on div "CASE WHEN adset LIKE '%EverydayEarbuds%' THEN 'RBE726-24E' WHEN adset LIKE '%Fi…" at bounding box center [400, 205] width 444 height 664
click at [231, 73] on div "CASE WHEN adset LIKE '%EverydayEarbuds%' THEN 'RBE726-24E' WHEN adset LIKE '%Fi…" at bounding box center [400, 205] width 444 height 664
paste textarea "adset"
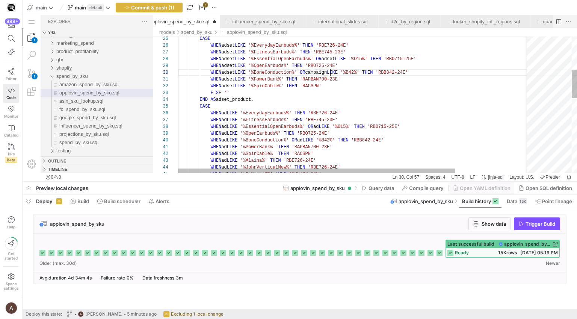
click at [330, 72] on div "CASE WHEN adset LIKE '%EverydayEarbuds%' THEN 'RBE726-24E' WHEN adset LIKE '%Fi…" at bounding box center [400, 205] width 444 height 664
paste textarea "%PowerBank%' THEN 'RAPBAN700-23E' WHEN campaign LIKE '%SpinCable%' THEN 'RACSPN…"
click at [334, 105] on div "CASE WHEN adset LIKE '%EverydayEarbuds%' THEN 'RBE726-24E' WHEN adset LIKE '%Fi…" at bounding box center [400, 205] width 444 height 664
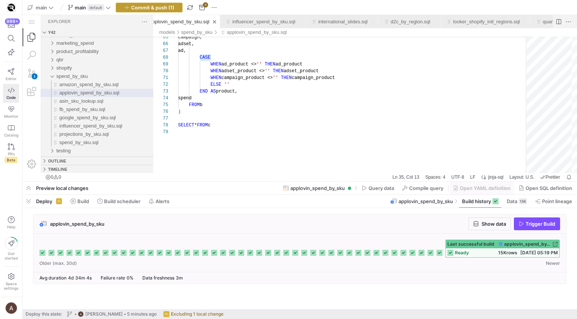
type textarea "WHEN adset LIKE '%PowerBank%' THEN 'RAPBAN700-23E' WHEN adset LIKE '%SpinCable%…"
click at [176, 10] on span "button" at bounding box center [149, 7] width 66 height 9
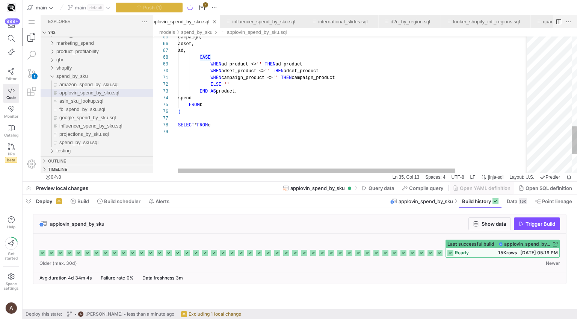
scroll to position [54, 0]
click at [334, 128] on div "applovin_spend_by_sku.sql" at bounding box center [400, 131] width 444 height 7
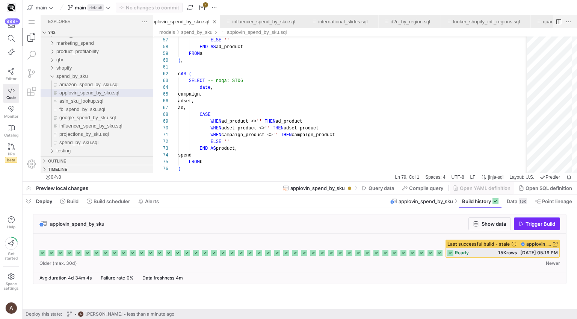
click at [527, 223] on span "Trigger Build" at bounding box center [540, 223] width 30 height 6
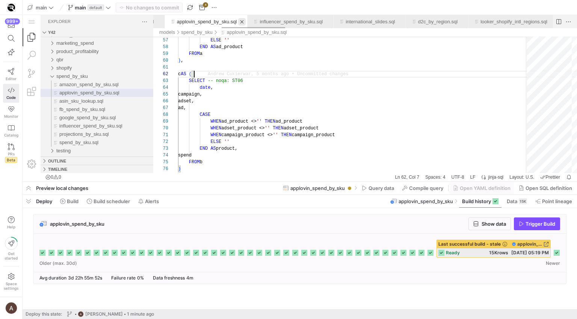
scroll to position [0, 428]
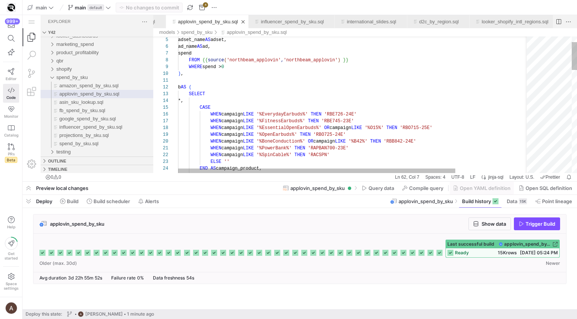
type textarea "b AS ( SELECT *, CASE WHEN campaign LIKE '%EverydayEarbuds%' THEN 'RBE726-24E' …"
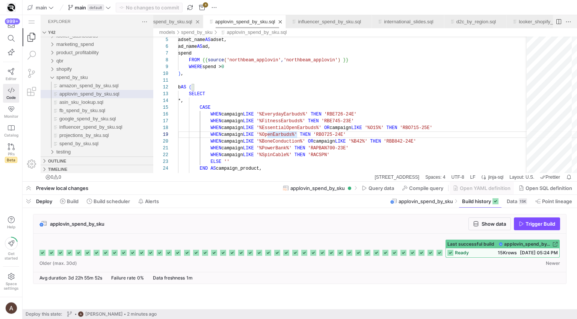
scroll to position [0, 376]
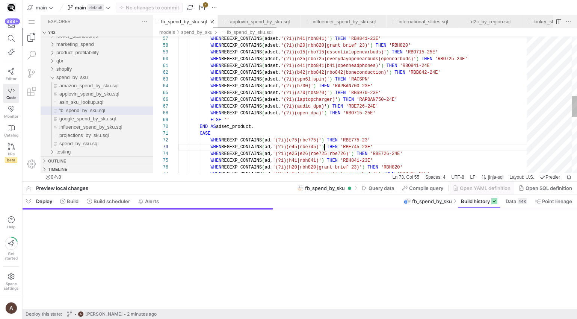
scroll to position [14, 146]
click at [207, 23] on link "fb_spend_by_sku.sql" at bounding box center [184, 22] width 46 height 6
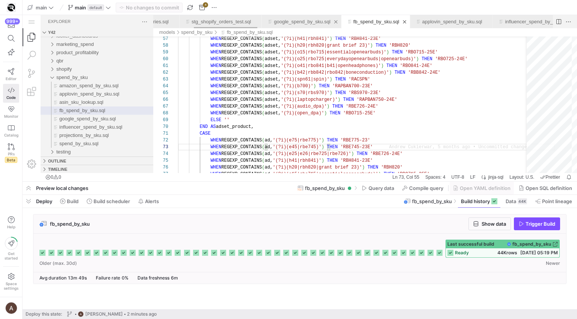
scroll to position [0, 293]
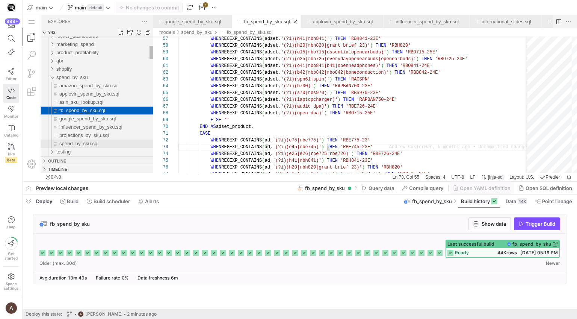
click at [97, 145] on span "spend_by_sku.sql" at bounding box center [78, 143] width 39 height 6
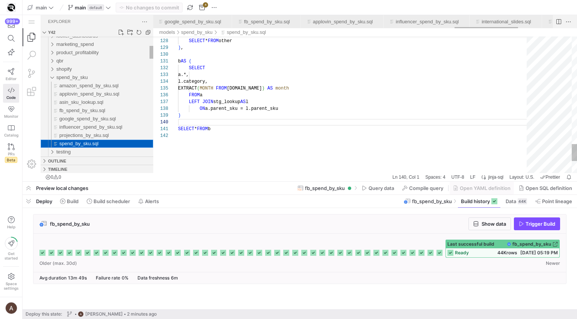
scroll to position [68, 0]
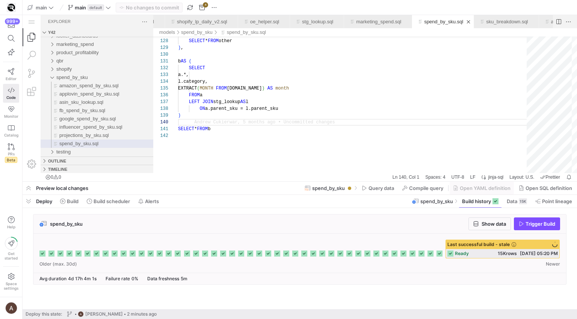
click at [537, 223] on div "Trigger Build" at bounding box center [537, 223] width 46 height 13
click at [537, 223] on span "Trigger Build" at bounding box center [540, 223] width 30 height 6
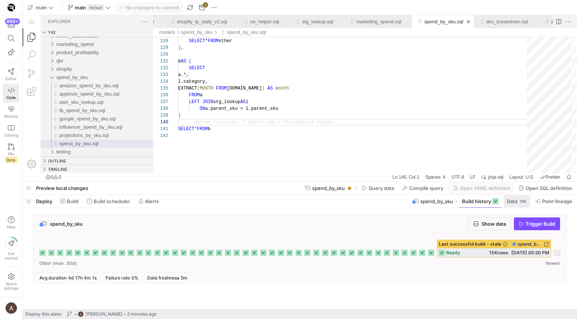
click at [523, 201] on div "15K" at bounding box center [523, 201] width 8 height 6
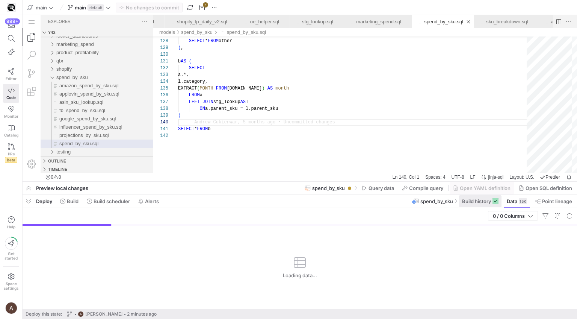
click at [477, 201] on span "Build history" at bounding box center [476, 201] width 29 height 6
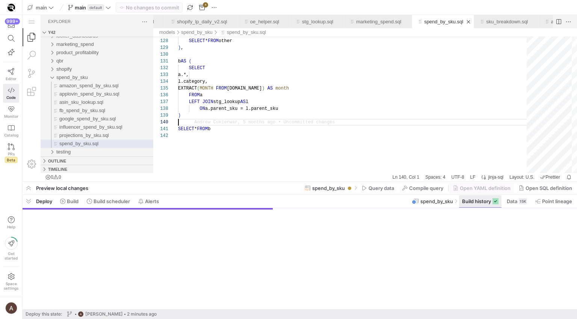
scroll to position [68, 0]
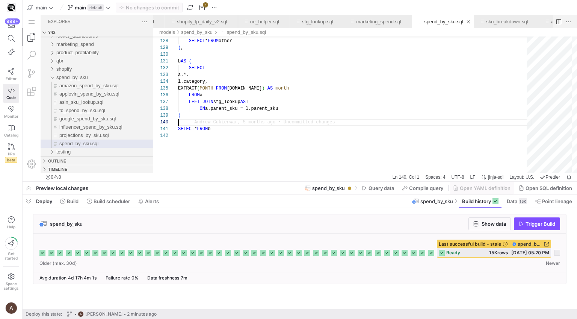
click at [559, 254] on div at bounding box center [557, 252] width 6 height 6
click at [504, 197] on span at bounding box center [517, 201] width 26 height 12
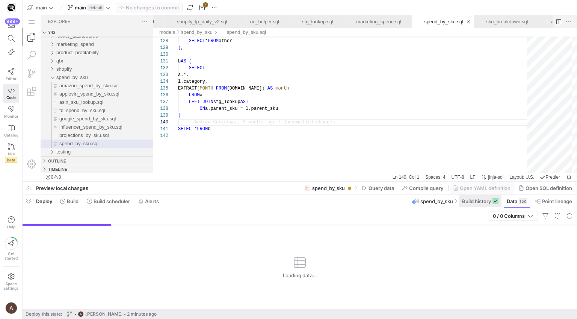
click at [485, 200] on span "Build history" at bounding box center [476, 201] width 29 height 6
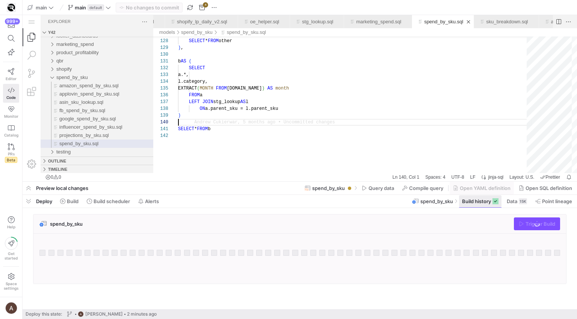
scroll to position [68, 0]
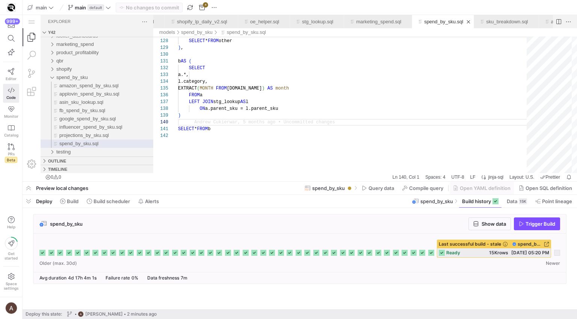
drag, startPoint x: 563, startPoint y: 254, endPoint x: 556, endPoint y: 252, distance: 7.3
click at [561, 254] on div "Last successful build - stale spend_by_sku ready 15K rows [DATE] 05:20 PM" at bounding box center [299, 252] width 533 height 38
click at [556, 252] on div at bounding box center [557, 252] width 6 height 6
click at [563, 253] on div "Last successful build - stale spend_by_sku ready 15K rows [DATE] 05:20 PM" at bounding box center [299, 252] width 533 height 38
click at [557, 254] on icon at bounding box center [557, 252] width 6 height 6
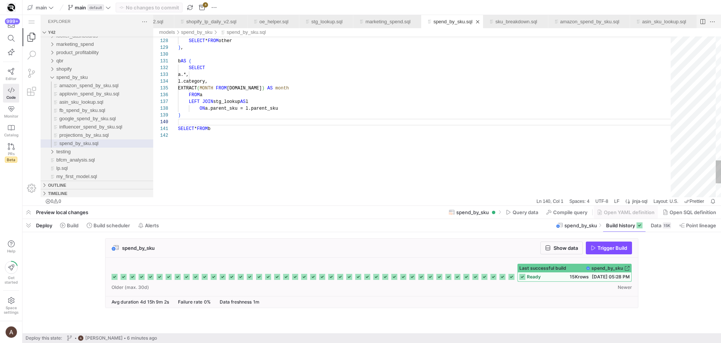
scroll to position [14, 33]
drag, startPoint x: 420, startPoint y: 73, endPoint x: 30, endPoint y: 60, distance: 390.8
click at [405, 72] on div "a.*," at bounding box center [427, 74] width 498 height 7
click at [8, 73] on icon at bounding box center [11, 71] width 7 height 7
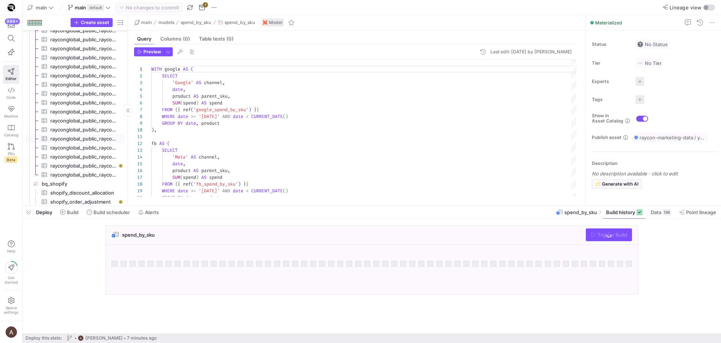
scroll to position [2237, 0]
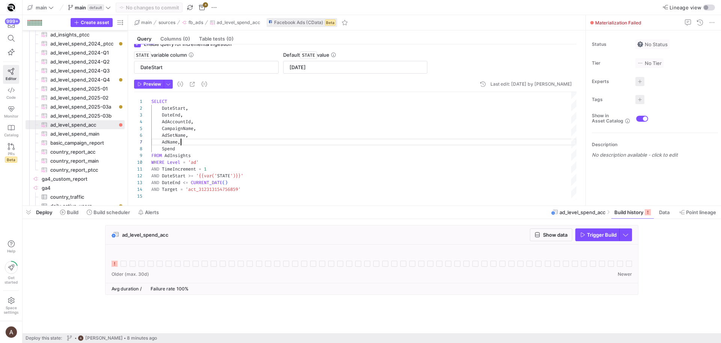
scroll to position [41, 30]
click at [504, 141] on div "SELECT DateStart , DateEnd , AdAccountId , CampaignName , AdSetName , AdName , …" at bounding box center [363, 145] width 425 height 107
